Goal: Information Seeking & Learning: Compare options

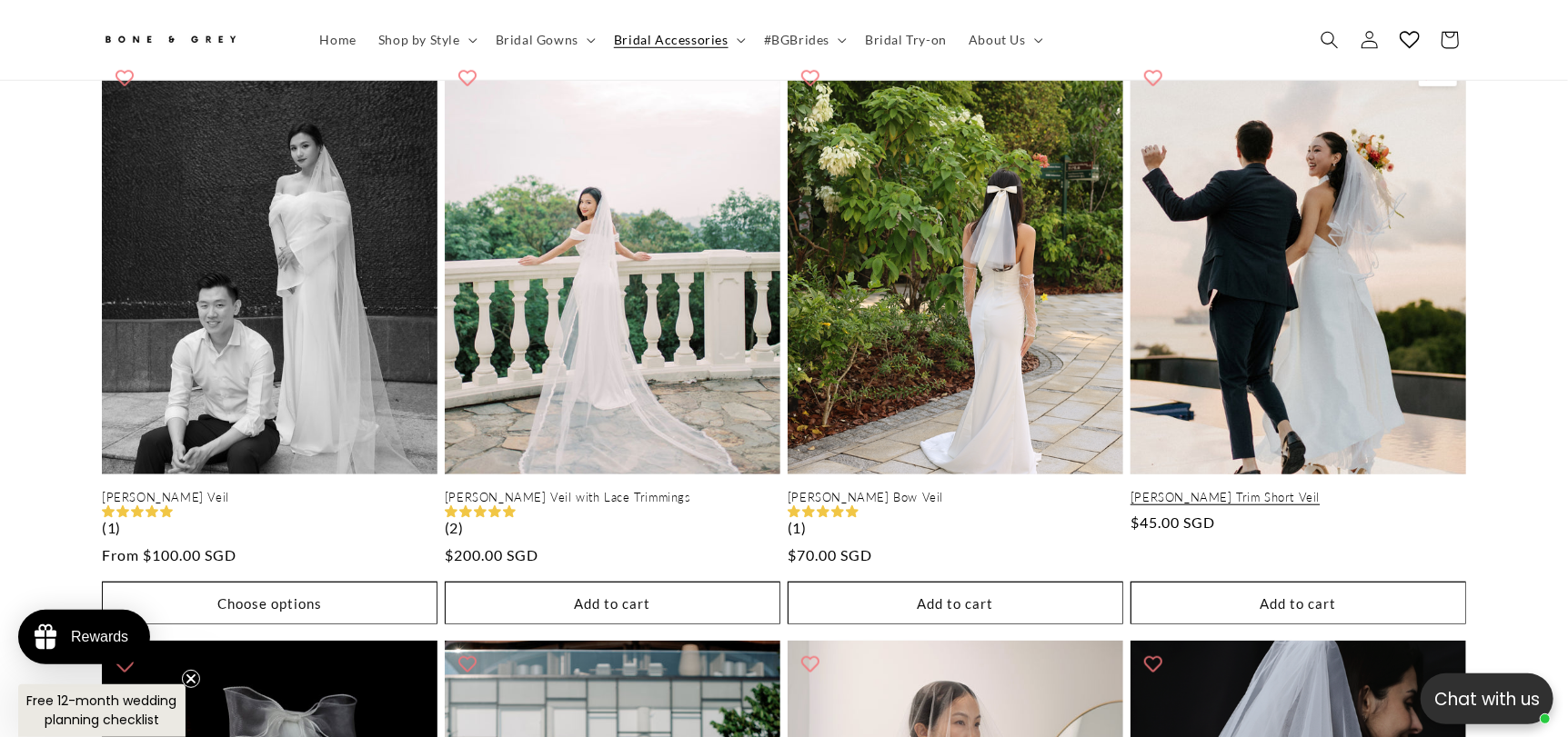
scroll to position [0, 1000]
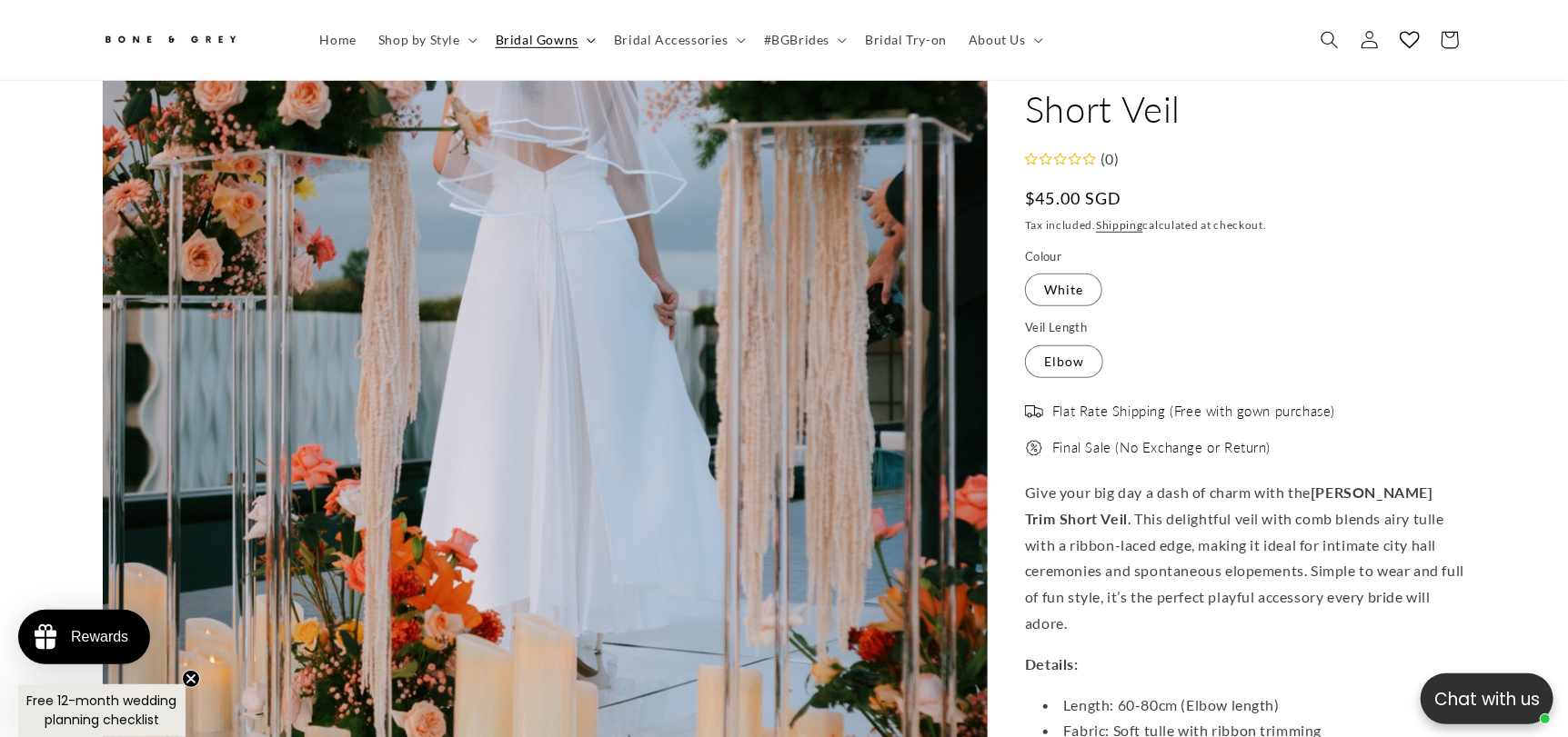
scroll to position [0, 499]
click at [577, 38] on summary "Bridal Gowns" at bounding box center [544, 40] width 118 height 38
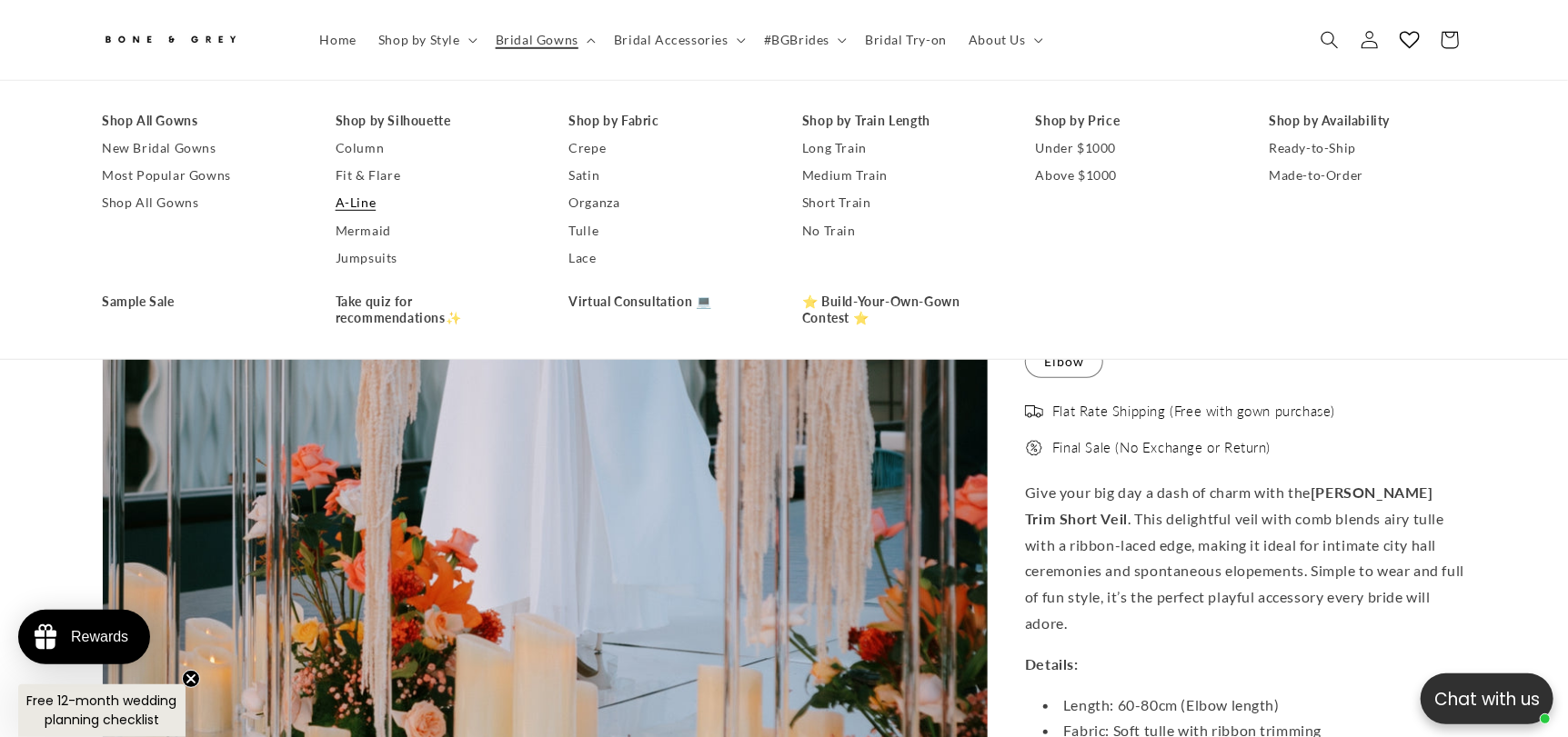
scroll to position [0, 1000]
drag, startPoint x: 351, startPoint y: 208, endPoint x: 595, endPoint y: 177, distance: 246.0
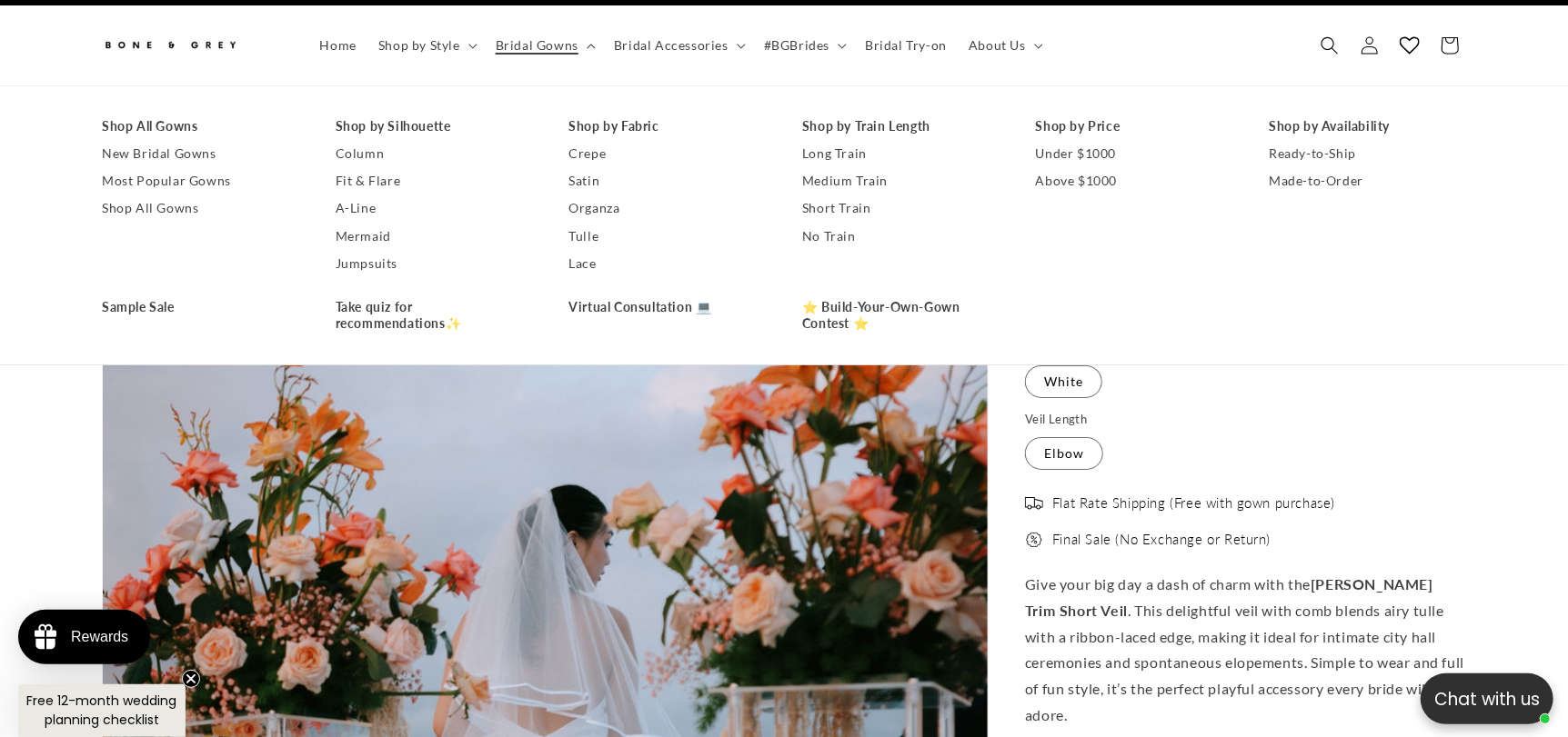
scroll to position [0, 0]
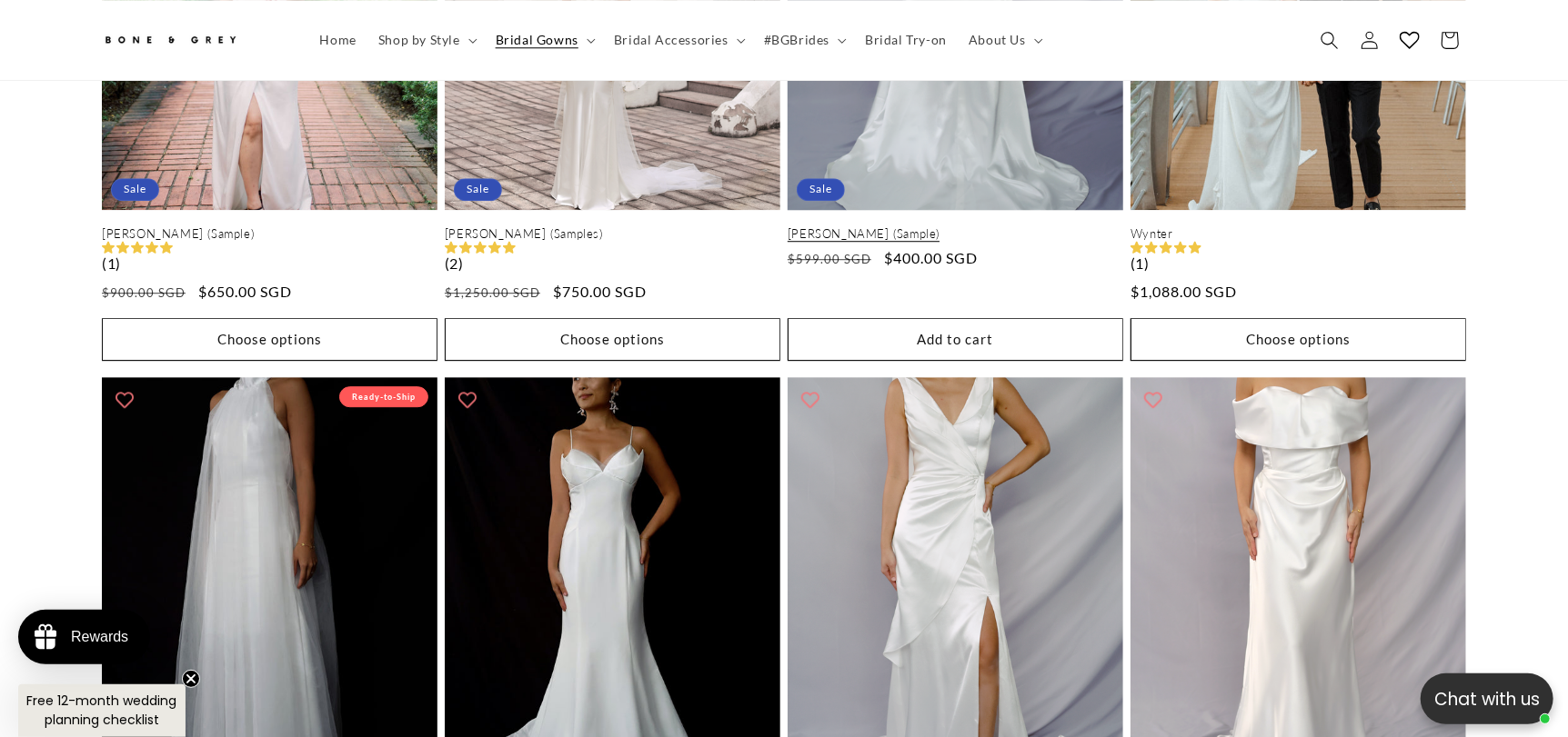
scroll to position [0, 499]
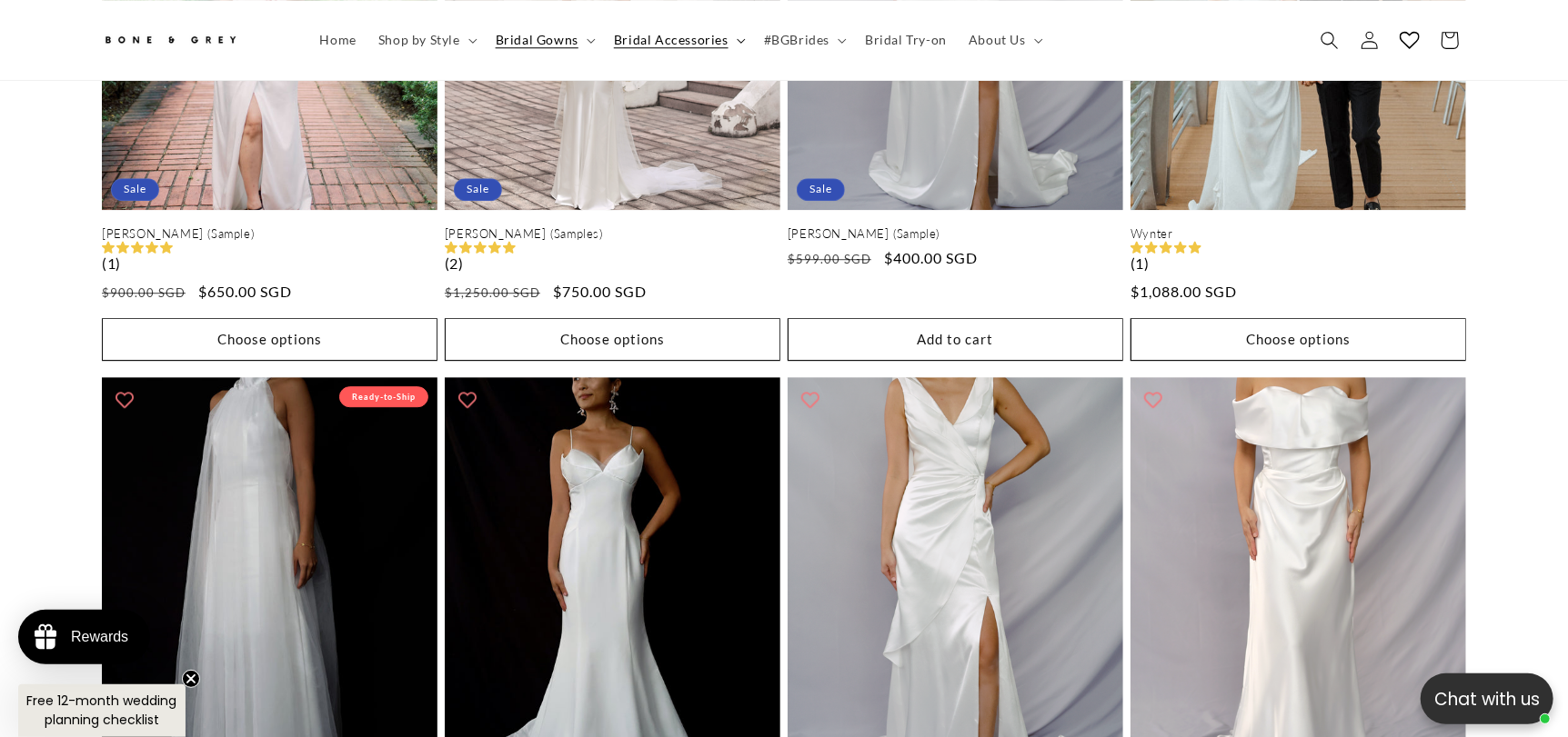
click at [666, 45] on span "Bridal Accessories" at bounding box center [671, 40] width 114 height 16
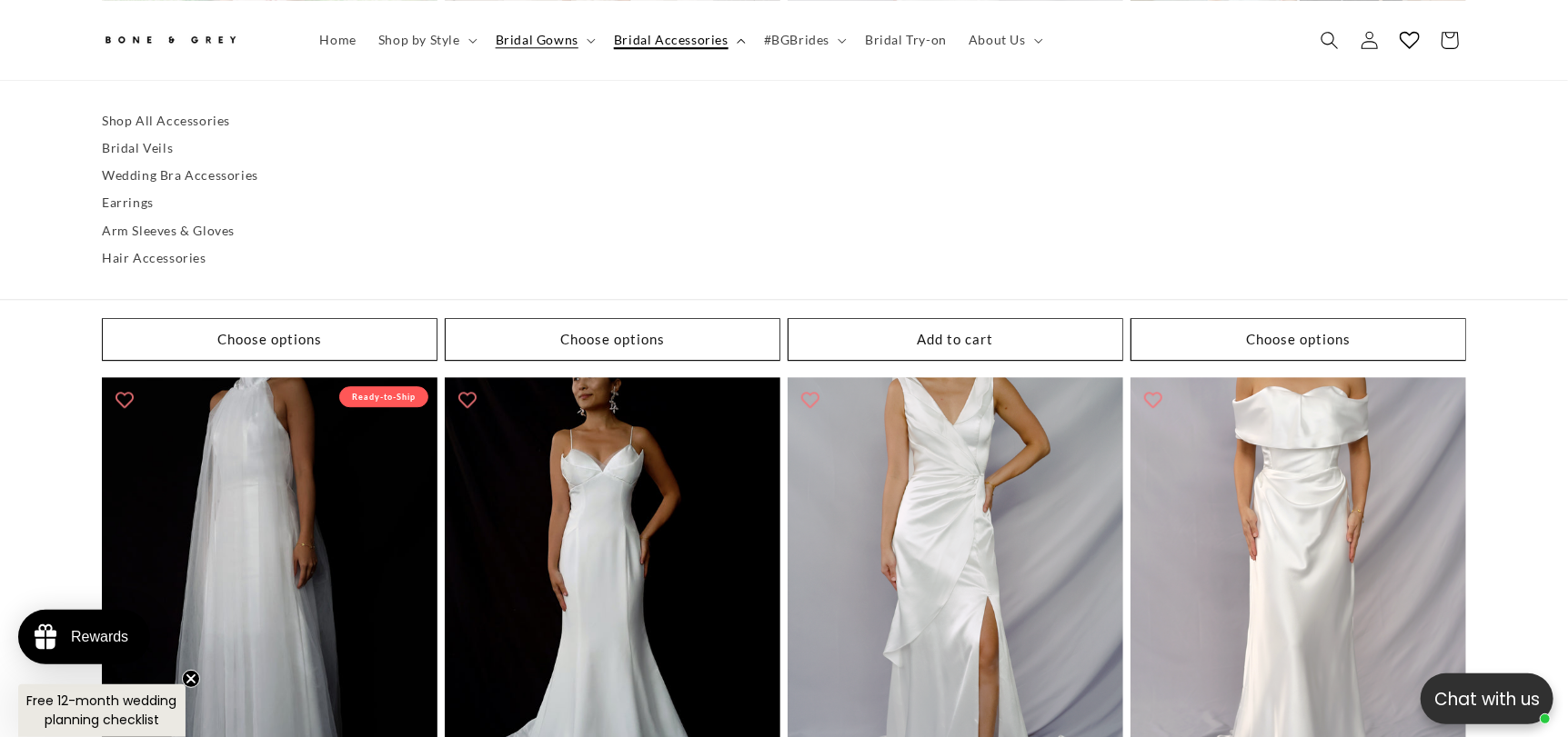
scroll to position [0, 1000]
click at [193, 256] on link "Hair Accessories" at bounding box center [784, 258] width 1364 height 27
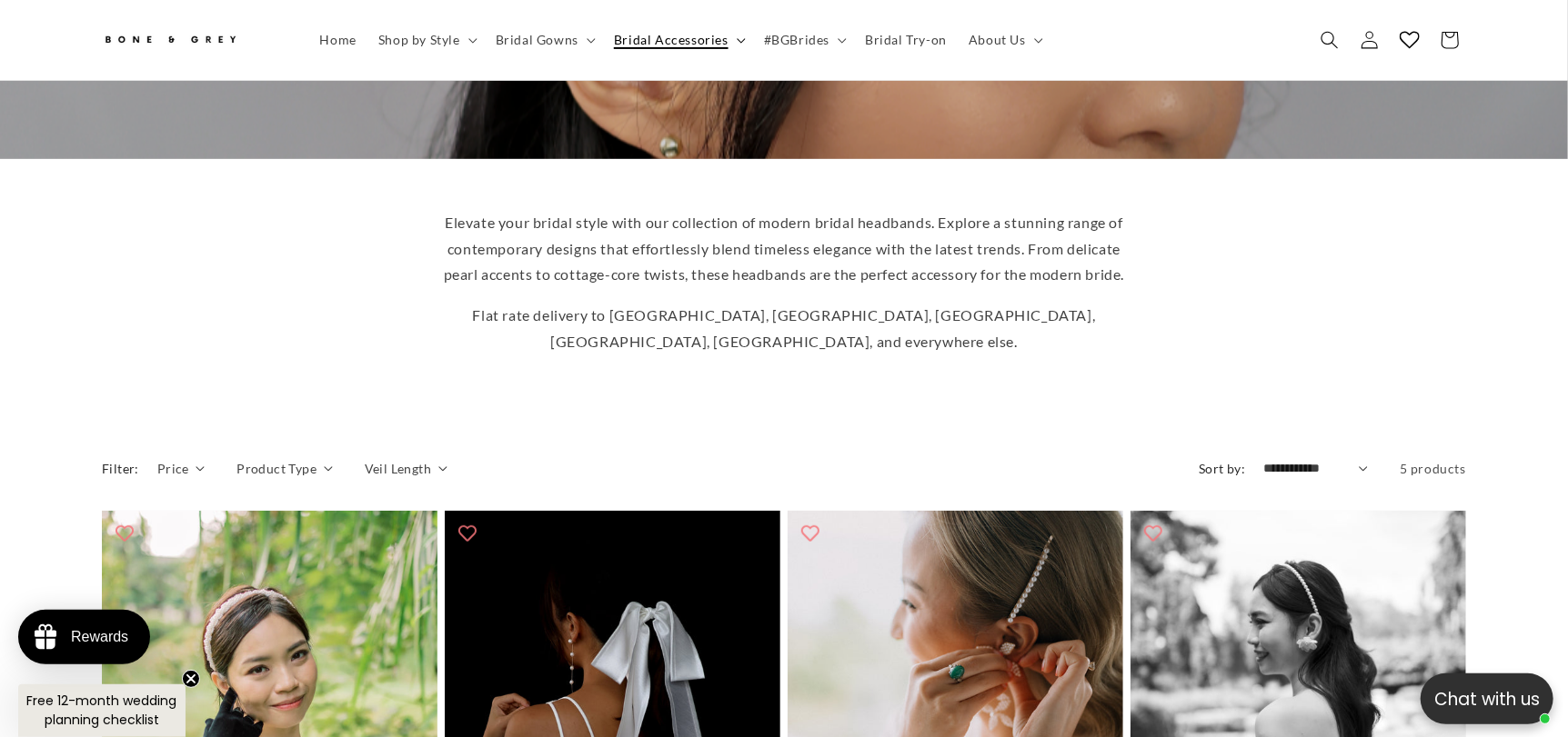
scroll to position [0, 1000]
